Goal: Information Seeking & Learning: Understand process/instructions

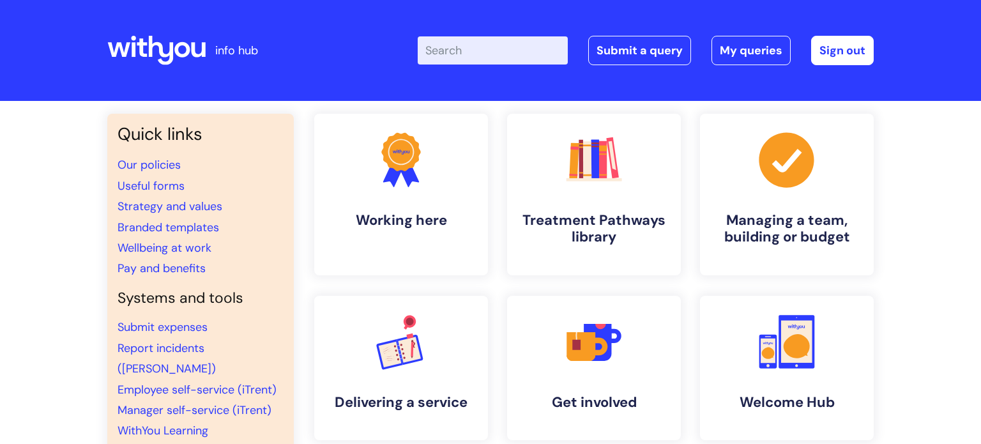
click at [454, 47] on input "Enter your search term here..." at bounding box center [493, 50] width 150 height 28
type input "my jour"
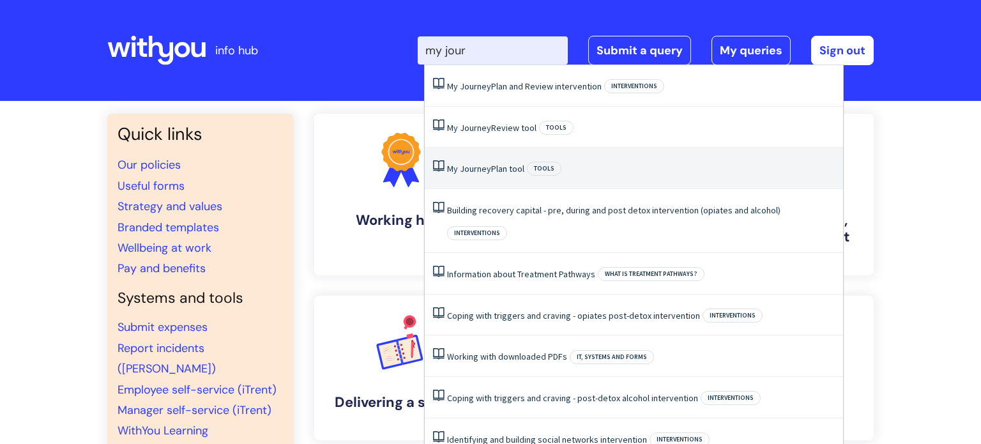
click at [490, 167] on link "My Journey Plan tool" at bounding box center [485, 168] width 77 height 11
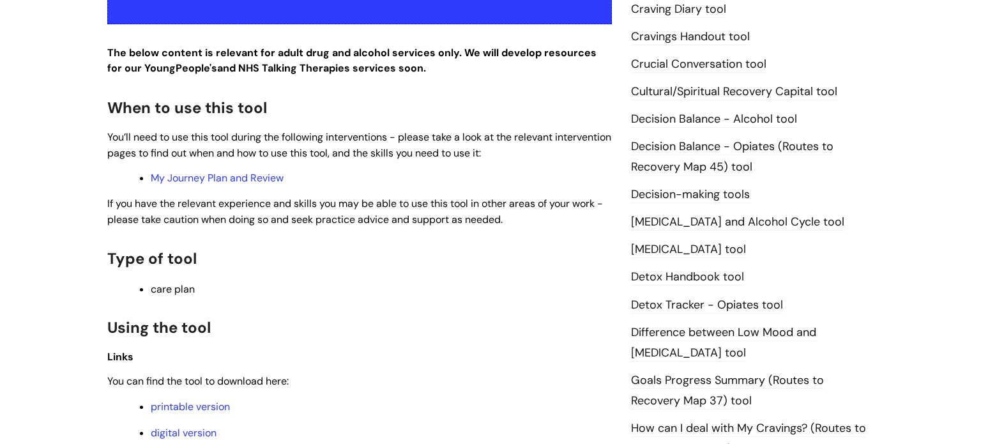
scroll to position [744, 0]
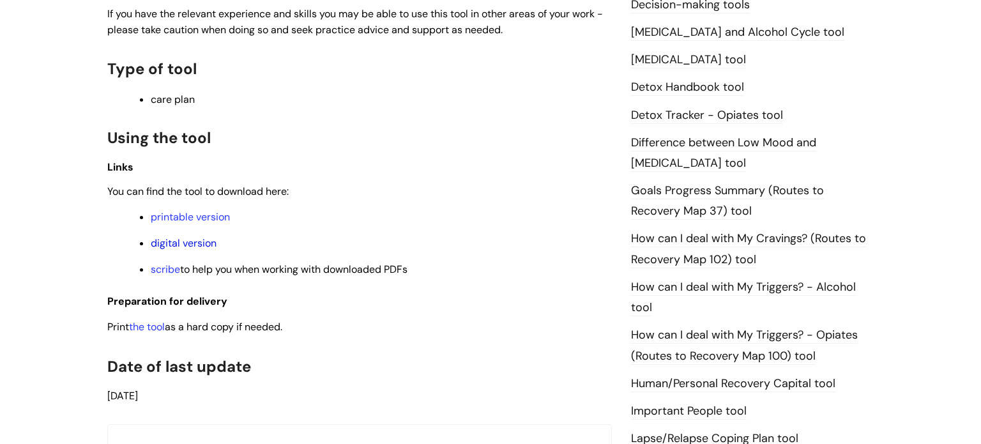
click at [172, 248] on link "digital version" at bounding box center [184, 242] width 66 height 13
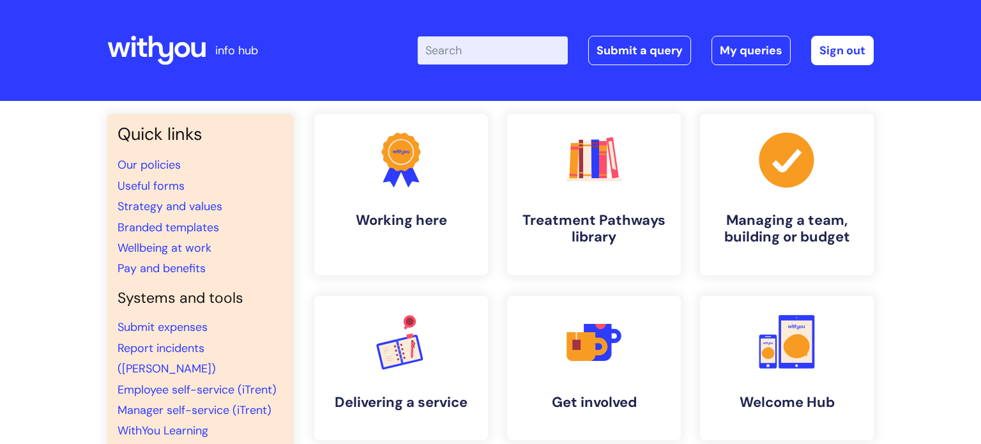
click at [466, 53] on input "Enter your search term here..." at bounding box center [493, 50] width 150 height 28
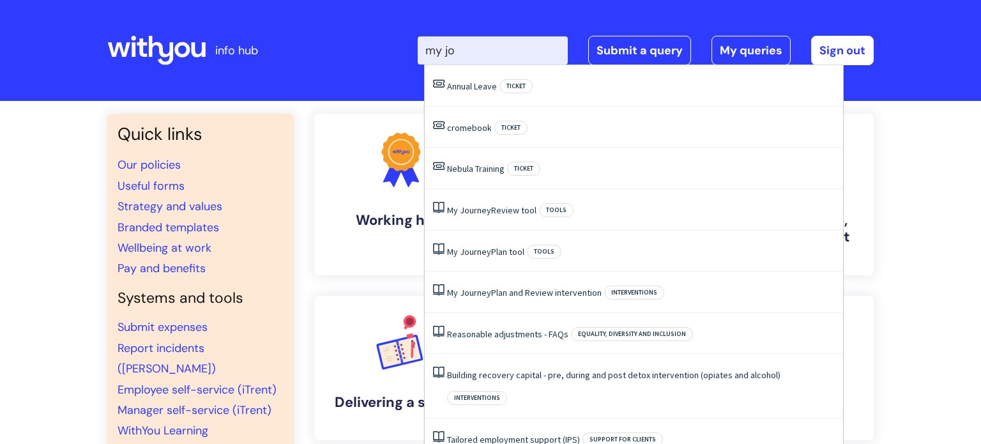
type input "my jou"
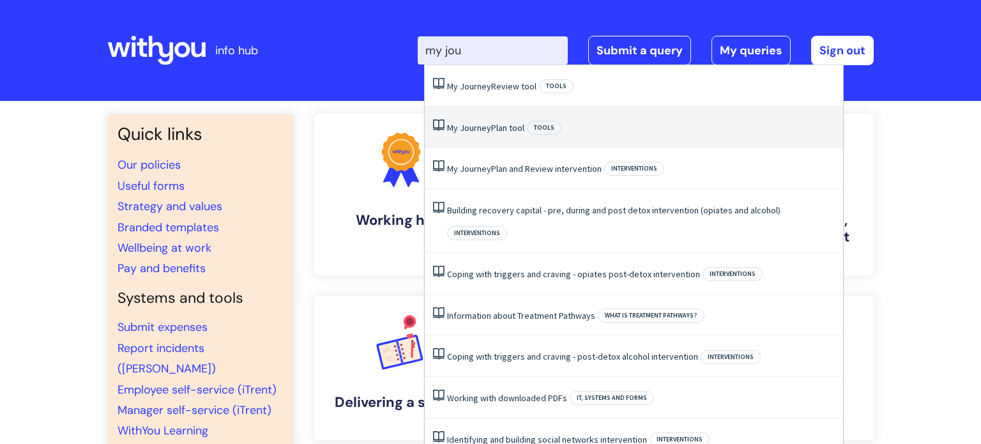
click at [482, 129] on span "Journey" at bounding box center [475, 127] width 31 height 11
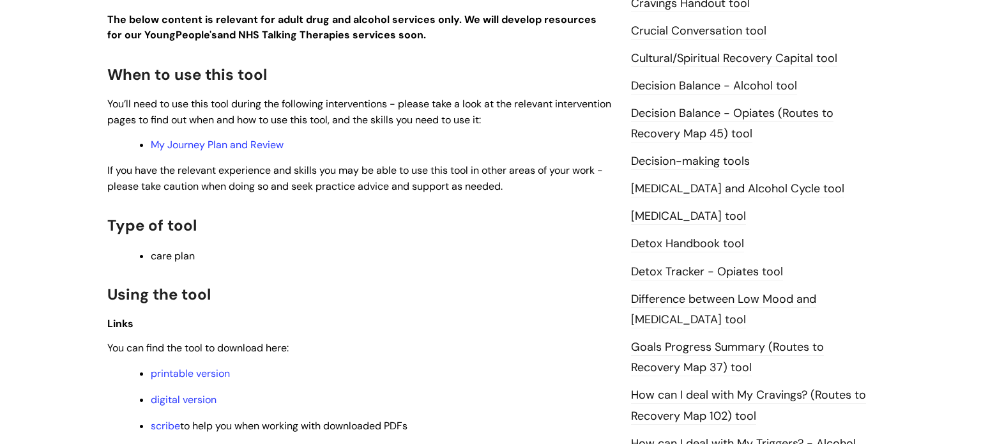
scroll to position [720, 0]
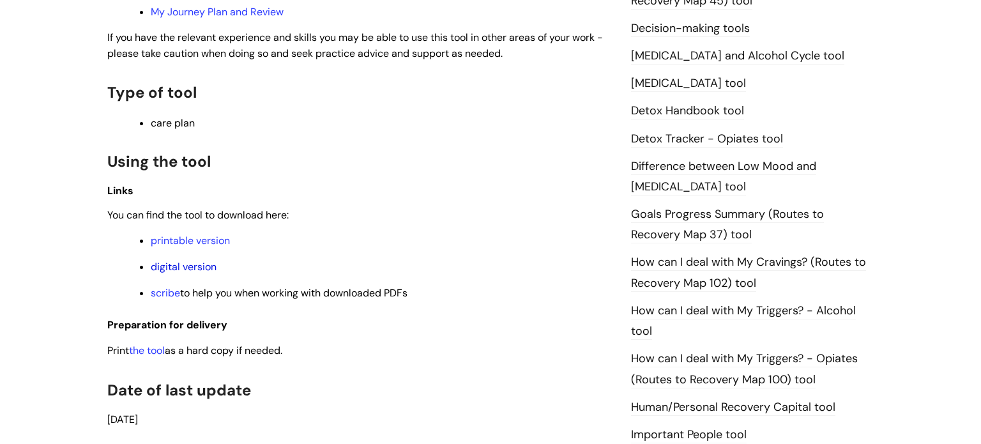
click at [188, 272] on link "digital version" at bounding box center [184, 266] width 66 height 13
